Goal: Task Accomplishment & Management: Complete application form

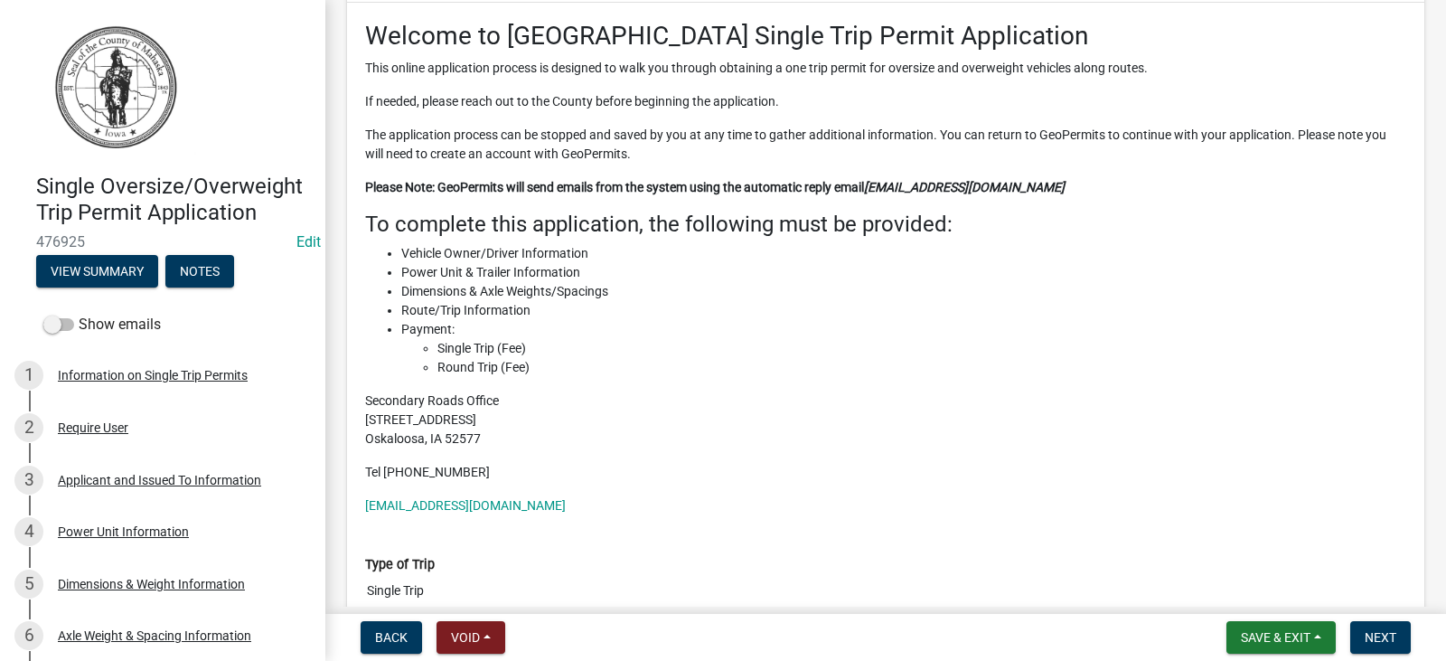
scroll to position [181, 0]
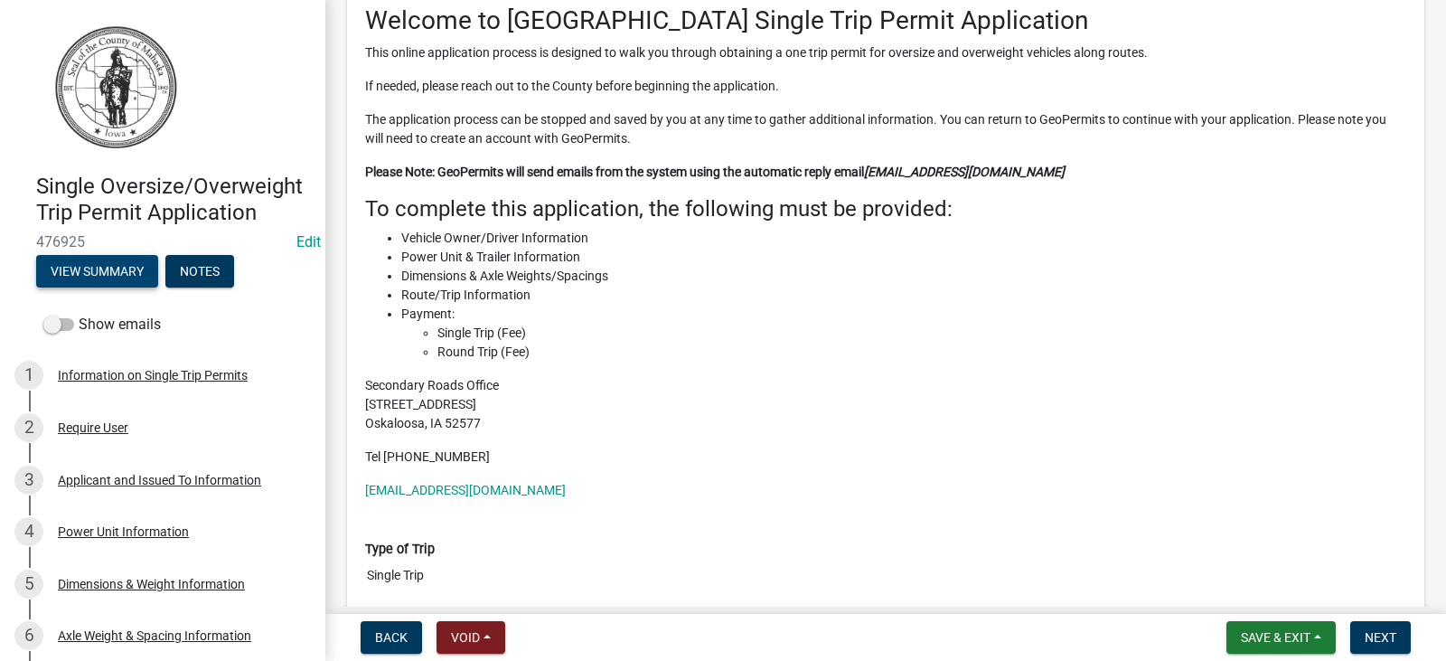
click at [106, 287] on button "View Summary" at bounding box center [97, 271] width 122 height 33
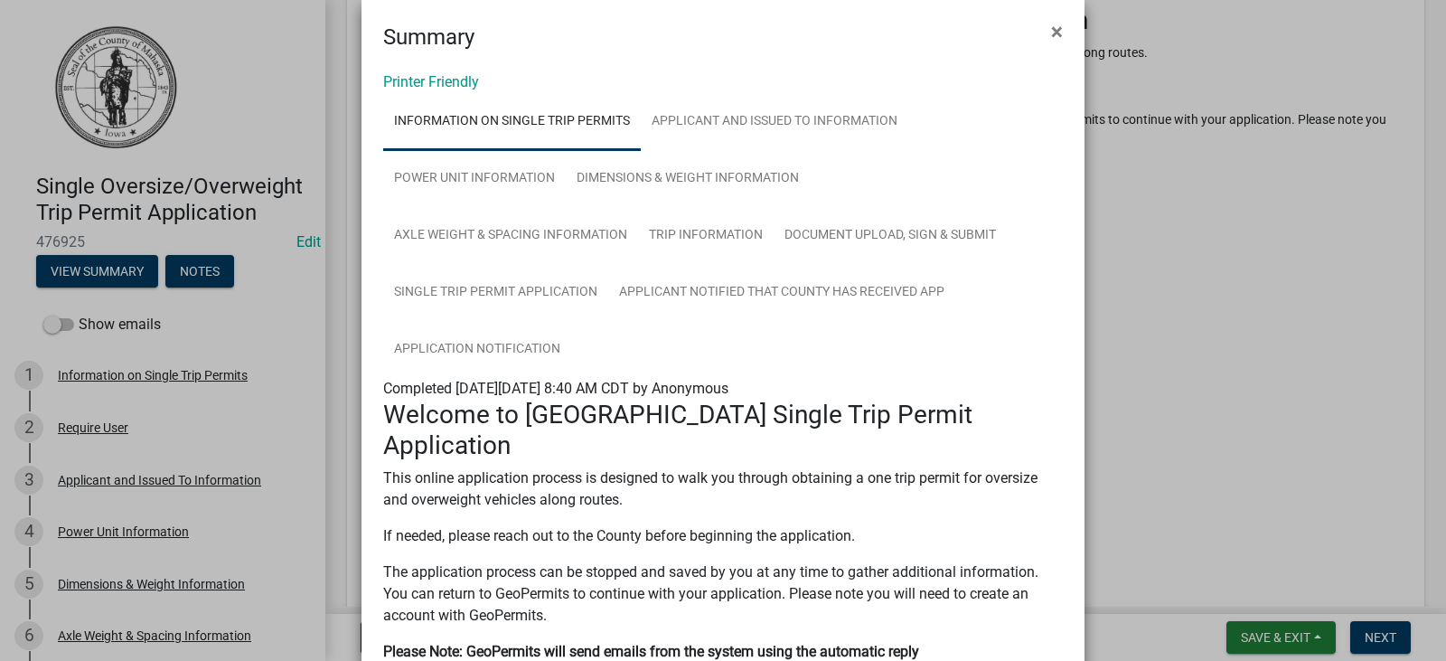
scroll to position [0, 0]
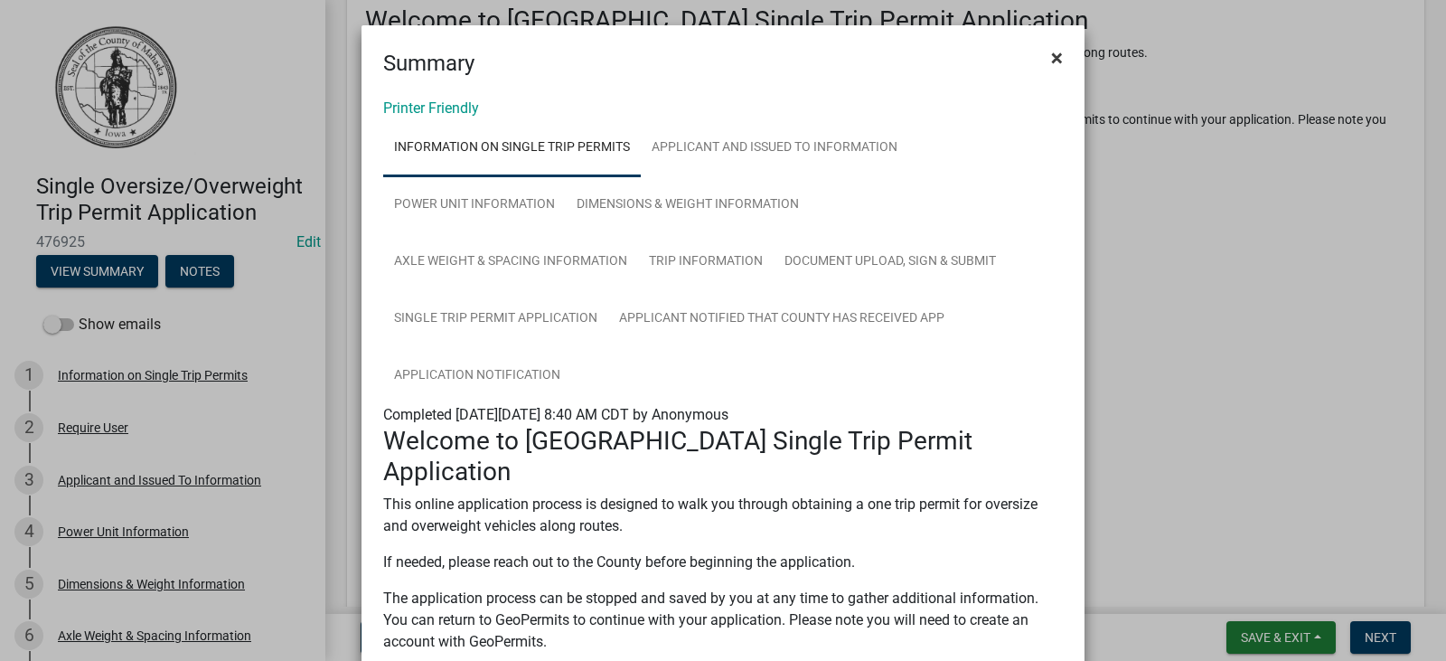
click at [1051, 62] on span "×" at bounding box center [1057, 57] width 12 height 25
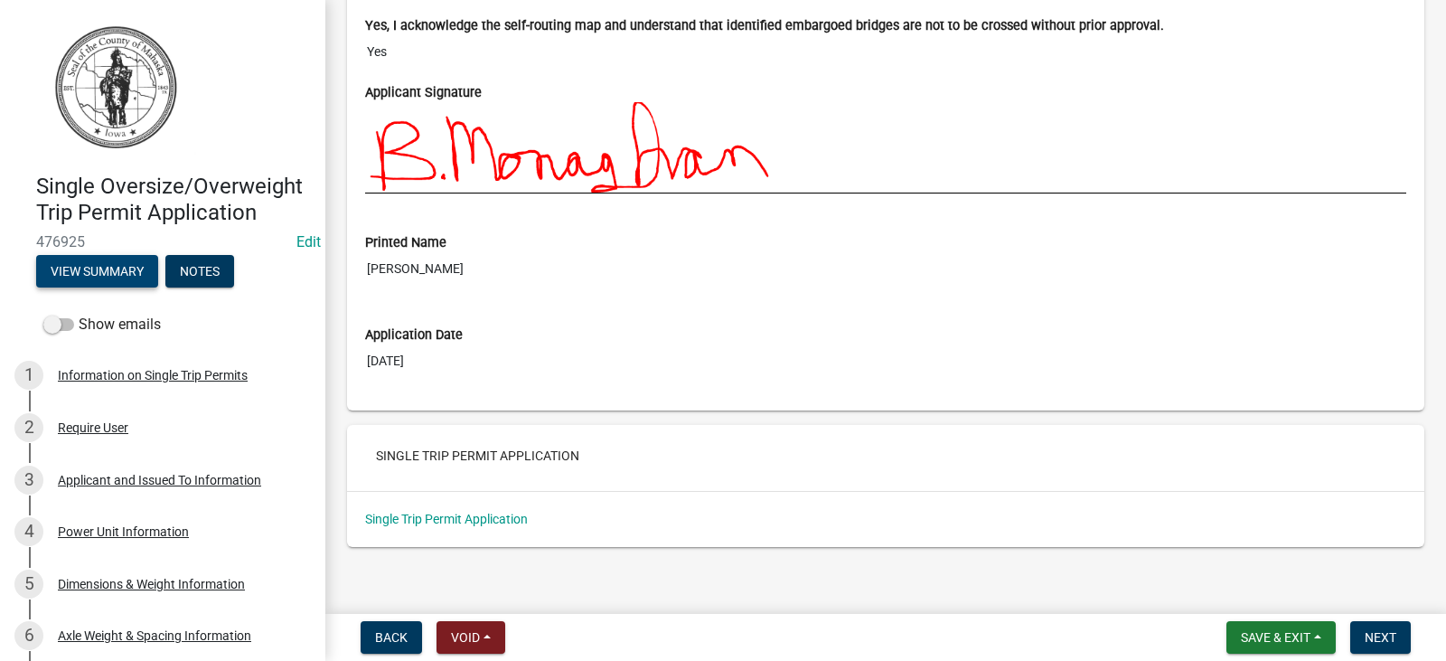
scroll to position [6999, 0]
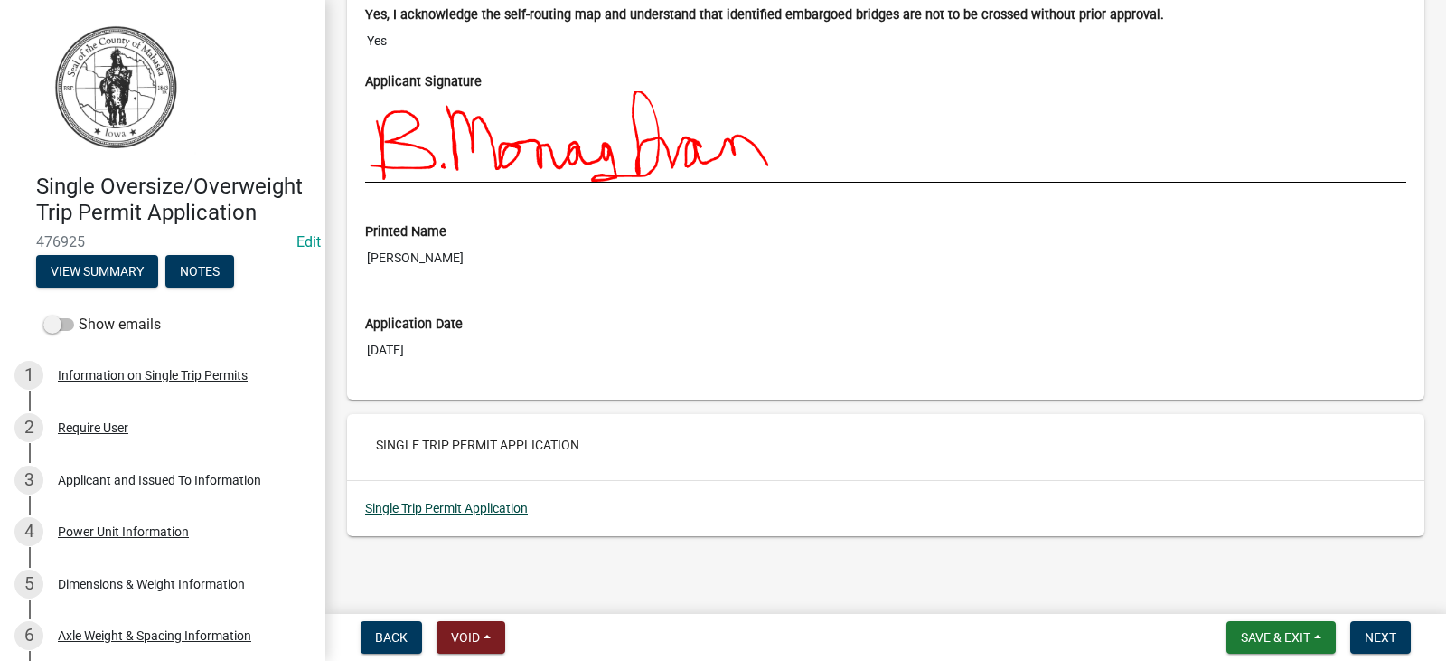
click at [481, 510] on link "Single Trip Permit Application" at bounding box center [446, 508] width 163 height 14
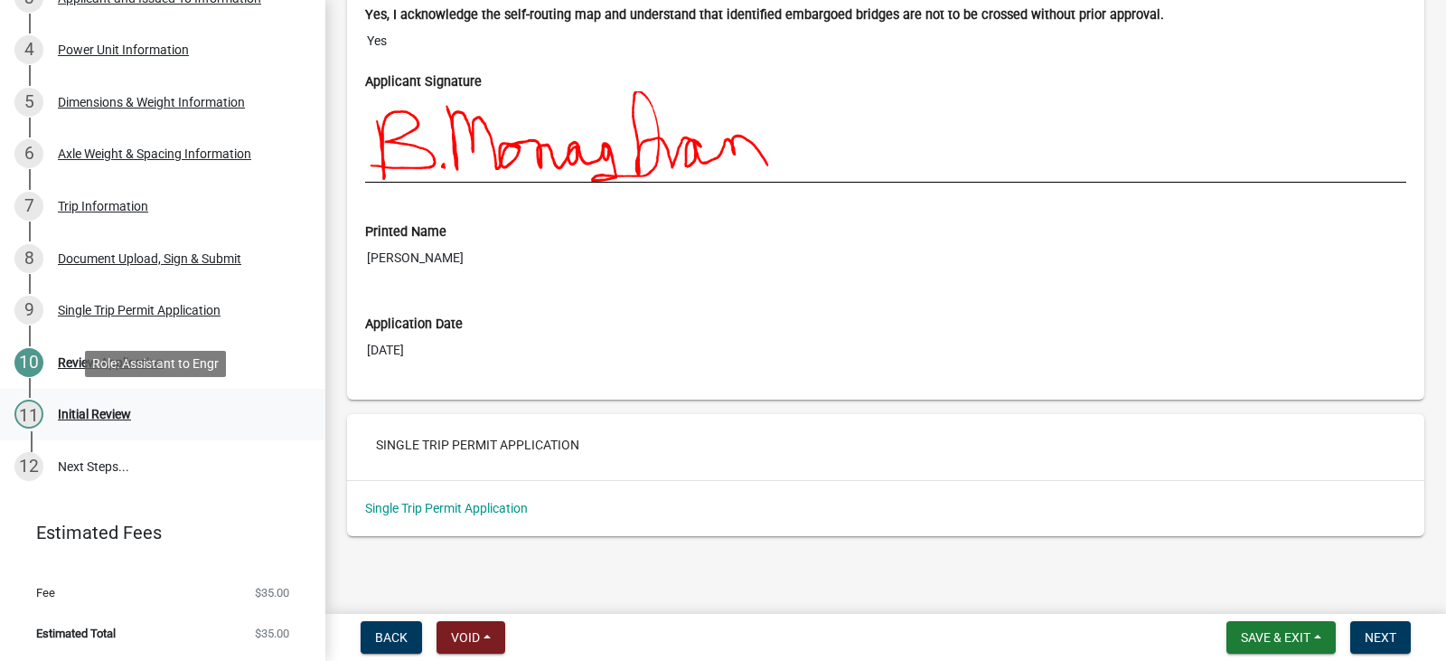
scroll to position [508, 0]
click at [77, 362] on div "Review Application" at bounding box center [111, 362] width 106 height 13
click at [1371, 636] on span "Next" at bounding box center [1381, 637] width 32 height 14
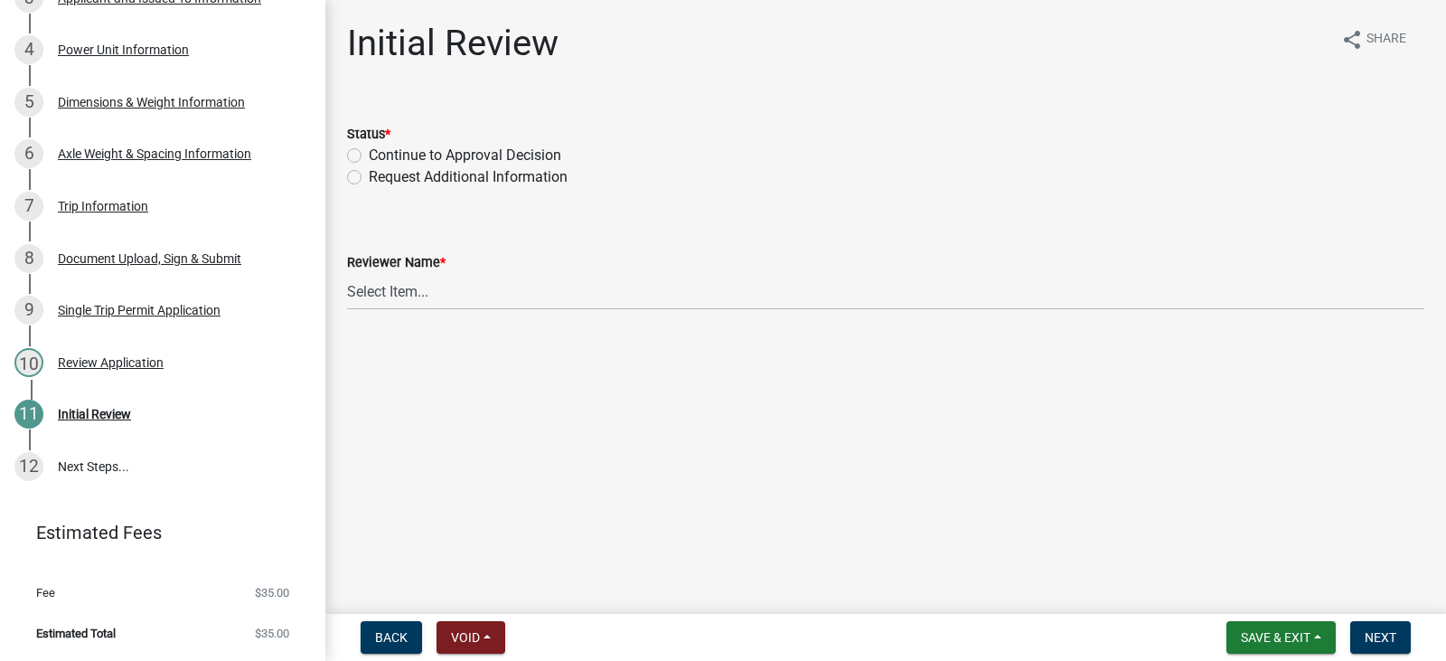
click at [384, 155] on label "Continue to Approval Decision" at bounding box center [465, 156] width 193 height 22
click at [381, 155] on input "Continue to Approval Decision" at bounding box center [375, 151] width 12 height 12
radio input "true"
click at [1373, 638] on span "Next" at bounding box center [1381, 637] width 32 height 14
click at [421, 288] on select "Select Item... [PERSON_NAME] [PERSON_NAME] [PERSON_NAME] [PERSON_NAME]" at bounding box center [885, 291] width 1077 height 37
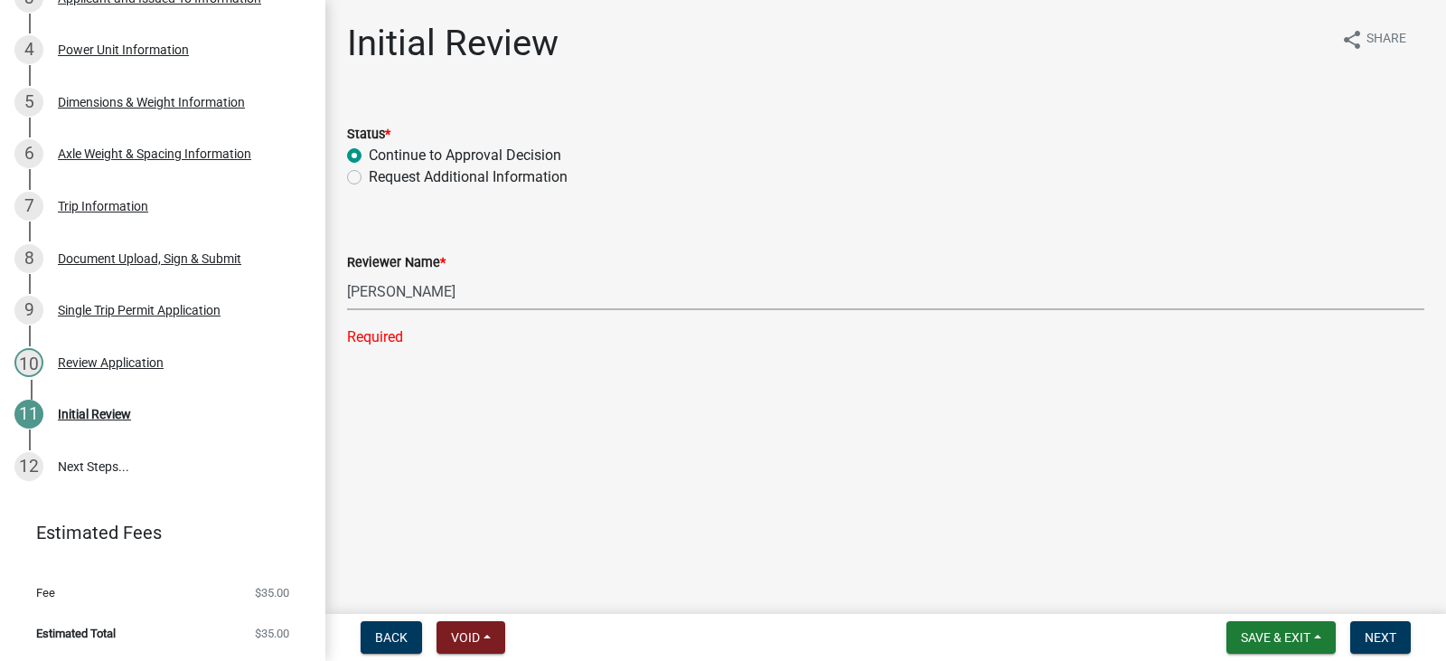
click at [347, 273] on select "Select Item... [PERSON_NAME] [PERSON_NAME] [PERSON_NAME] [PERSON_NAME]" at bounding box center [885, 291] width 1077 height 37
select select "0787f90e-061b-4c90-b5fb-c0bfddddc620"
click at [1369, 634] on span "Next" at bounding box center [1381, 637] width 32 height 14
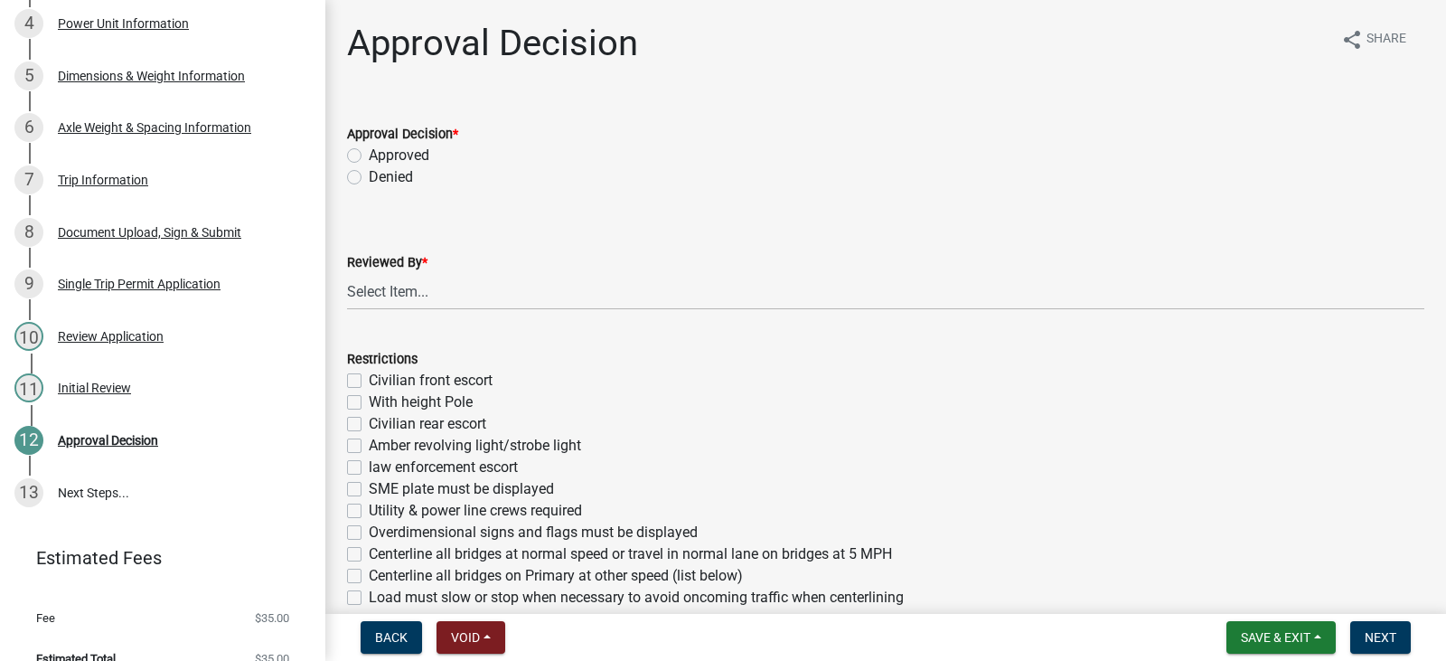
scroll to position [559, 0]
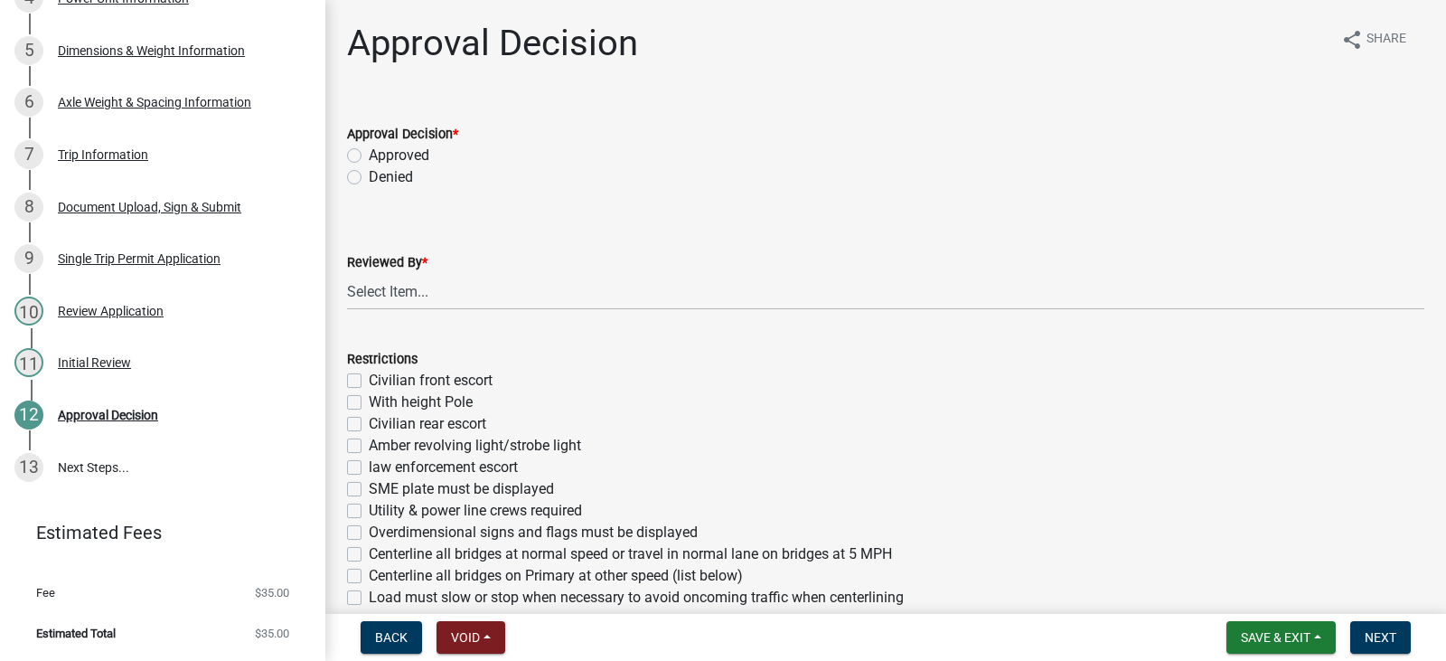
click at [414, 160] on label "Approved" at bounding box center [399, 156] width 61 height 22
click at [381, 156] on input "Approved" at bounding box center [375, 151] width 12 height 12
radio input "true"
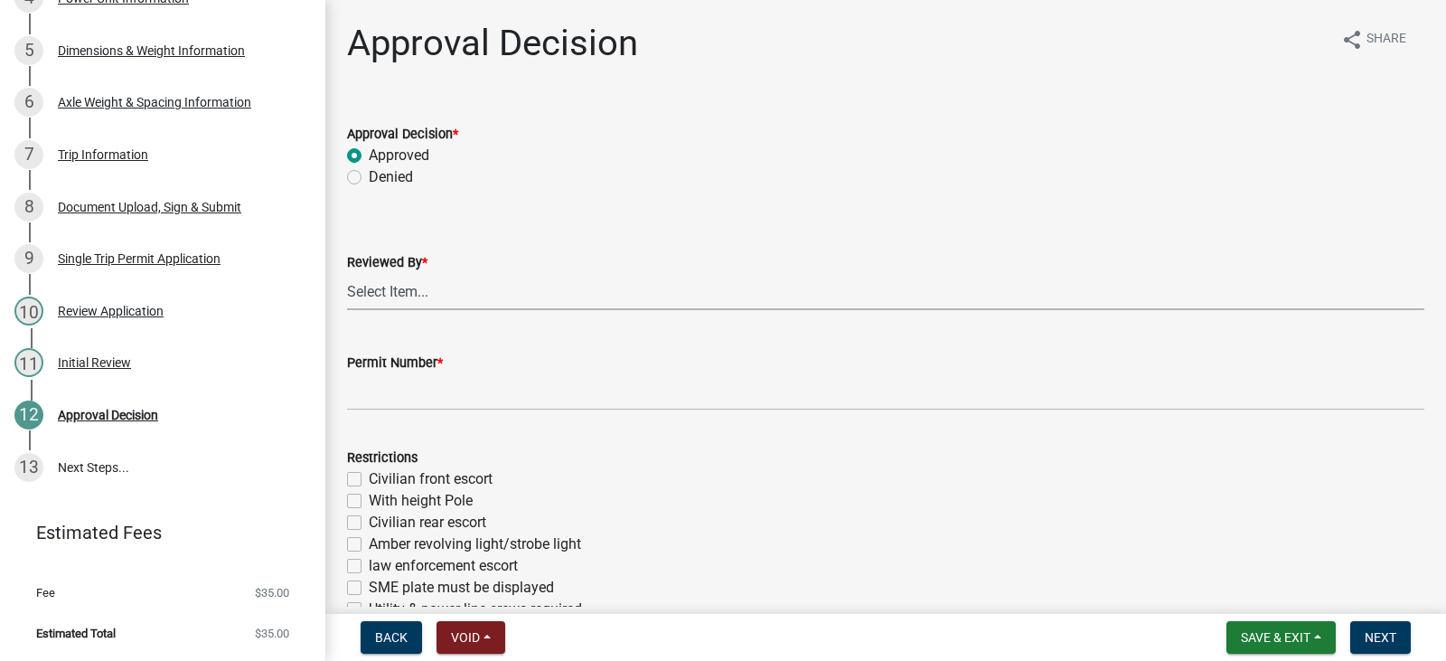
click at [483, 298] on select "Select Item... [PERSON_NAME] [PERSON_NAME] [PERSON_NAME] [PERSON_NAME]" at bounding box center [885, 291] width 1077 height 37
click at [347, 273] on select "Select Item... [PERSON_NAME] [PERSON_NAME] [PERSON_NAME] [PERSON_NAME]" at bounding box center [885, 291] width 1077 height 37
select select "0787f90e-061b-4c90-b5fb-c0bfddddc620"
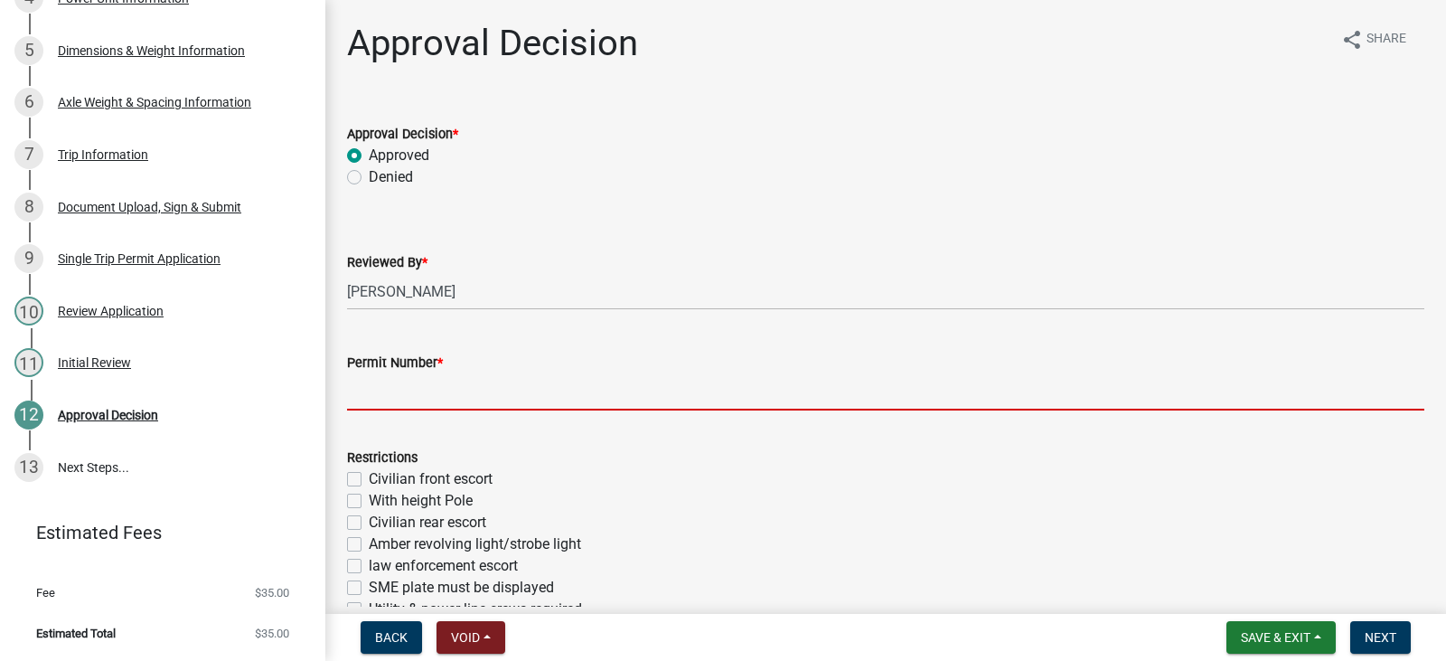
click at [477, 388] on input "Permit Number *" at bounding box center [885, 391] width 1077 height 37
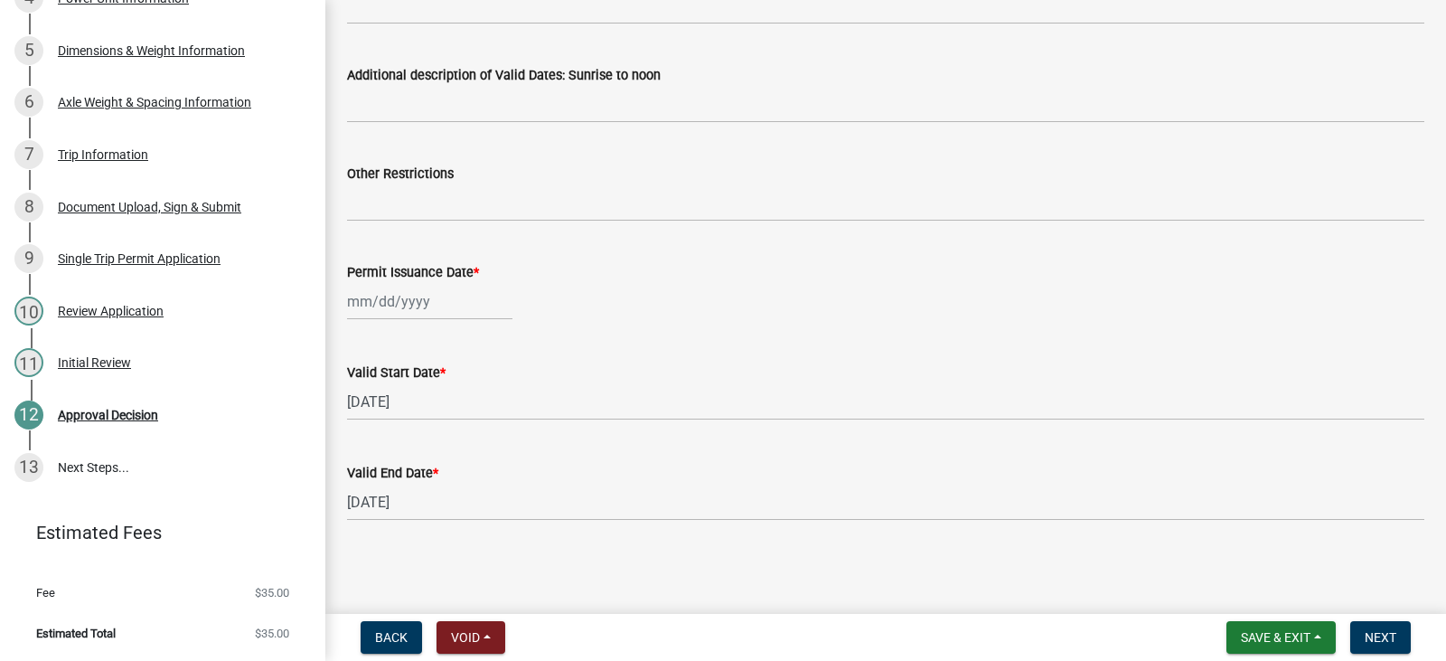
scroll to position [1002, 0]
type input "62-8951"
click at [378, 300] on div at bounding box center [429, 300] width 165 height 37
select select "9"
select select "2025"
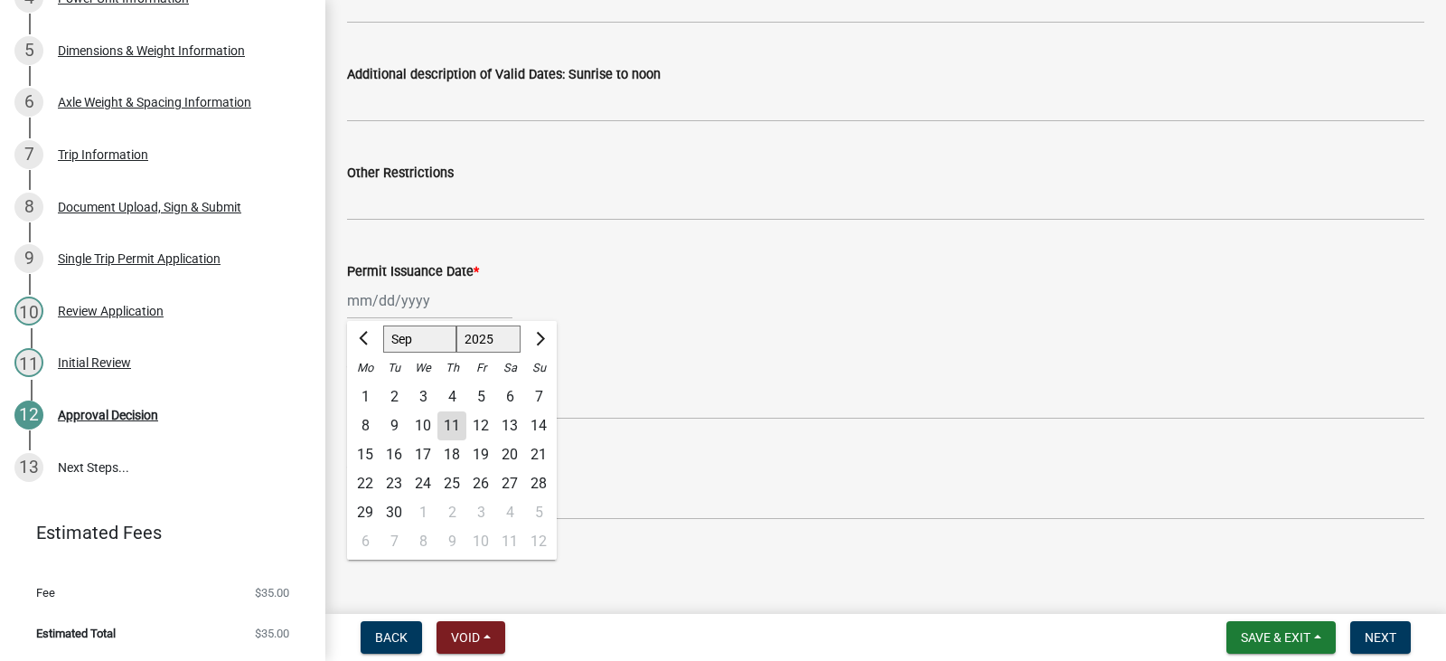
click at [455, 416] on div "11" at bounding box center [451, 425] width 29 height 29
type input "[DATE]"
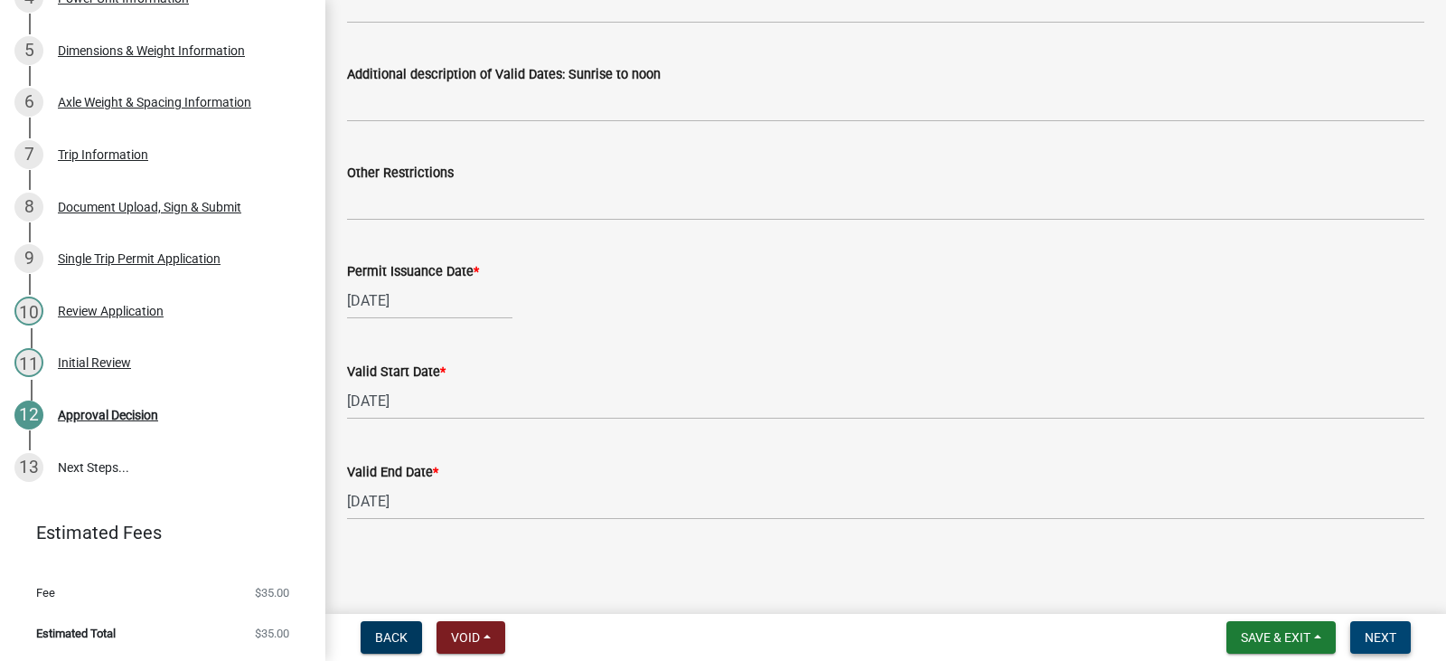
click at [1386, 641] on span "Next" at bounding box center [1381, 637] width 32 height 14
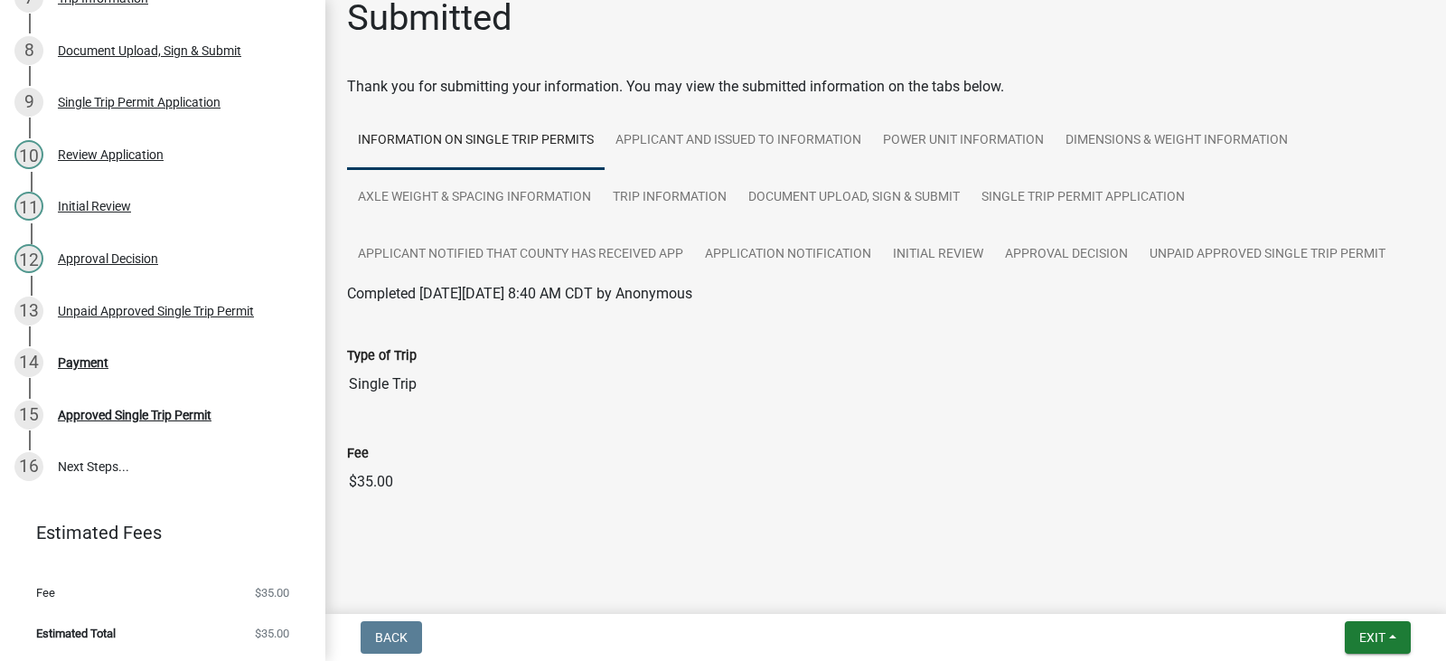
scroll to position [716, 0]
click at [61, 462] on link "16 Next Steps..." at bounding box center [162, 467] width 325 height 52
click at [23, 471] on div "16" at bounding box center [28, 466] width 29 height 29
click at [951, 488] on input "$35.00" at bounding box center [885, 482] width 1077 height 36
click at [982, 248] on link "Initial Review" at bounding box center [938, 255] width 112 height 58
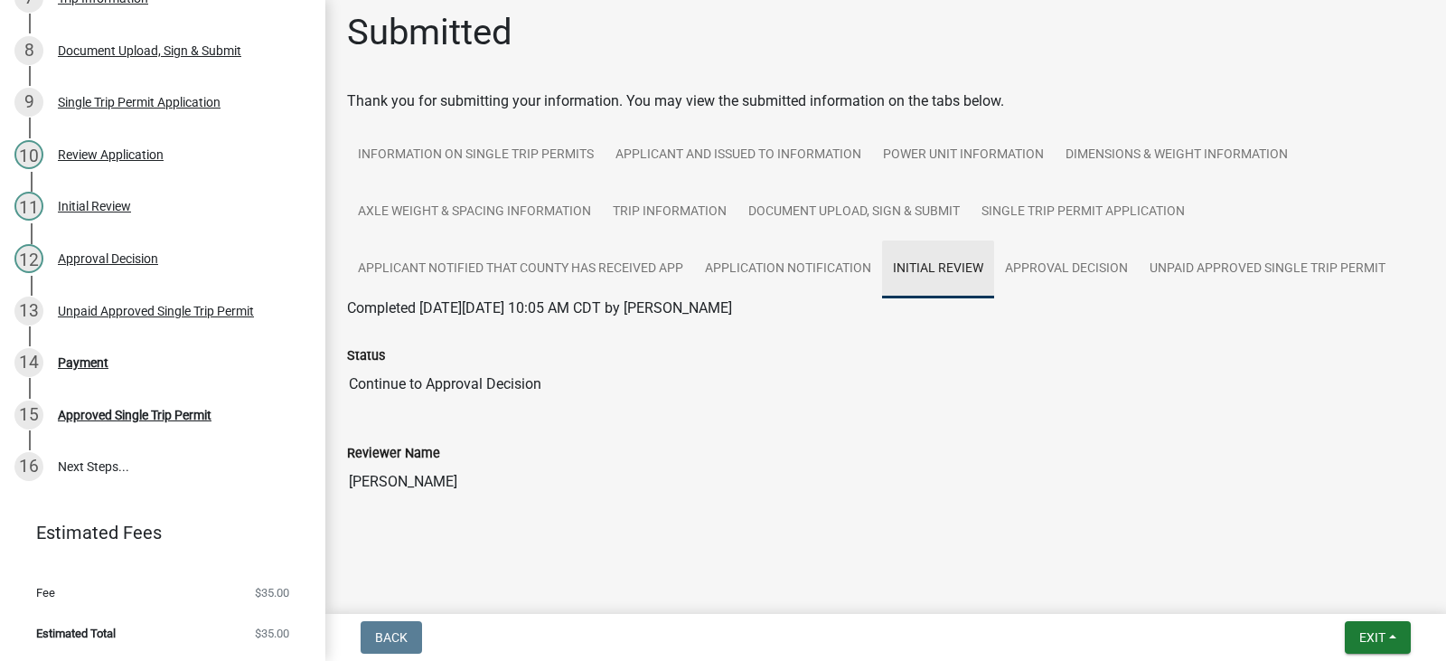
scroll to position [11, 0]
click at [1025, 272] on link "Approval Decision" at bounding box center [1066, 269] width 145 height 58
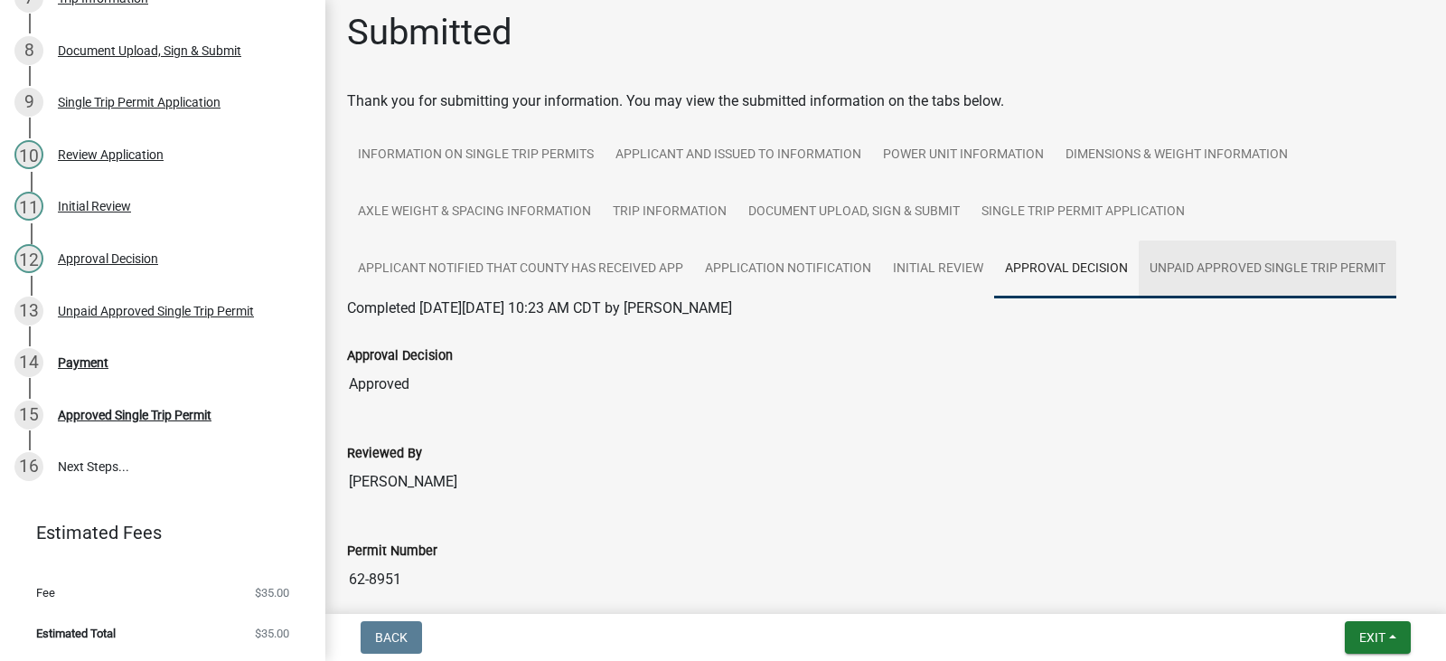
click at [1210, 266] on link "Unpaid Approved Single Trip Permit" at bounding box center [1268, 269] width 258 height 58
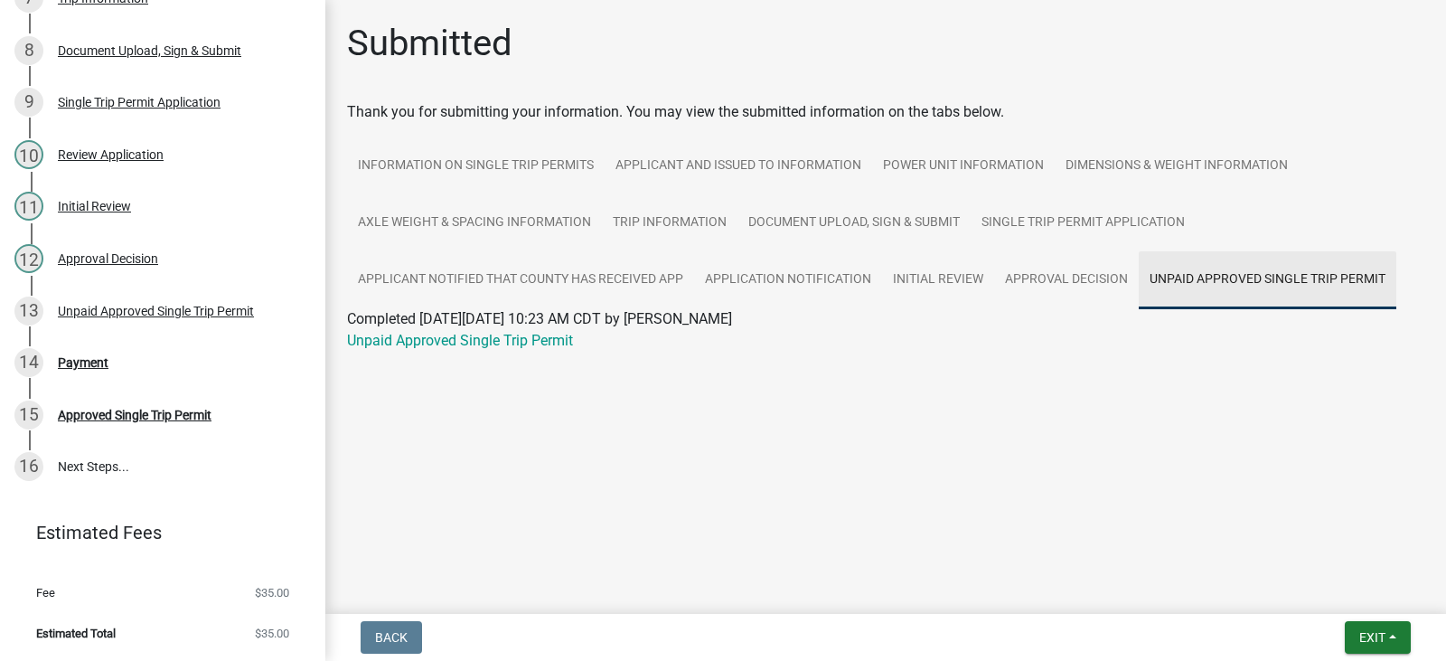
scroll to position [0, 0]
click at [457, 431] on main "Submitted Thank you for submitting your information. You may view the submitted…" at bounding box center [885, 303] width 1121 height 606
